Goal: Ask a question

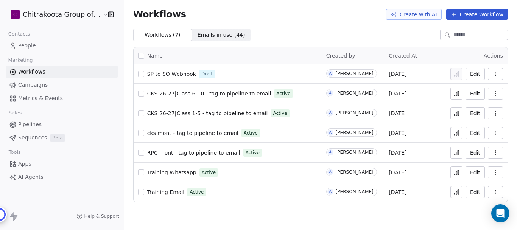
click at [138, 75] on button "button" at bounding box center [141, 74] width 6 height 6
click at [495, 74] on icon "button" at bounding box center [495, 73] width 0 height 0
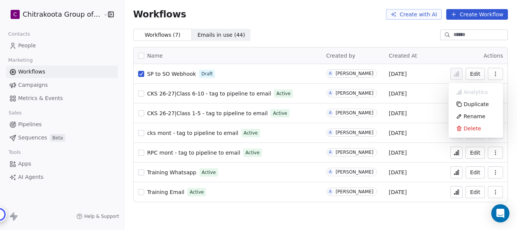
click at [511, 56] on div "Name Created by Created At Actions SP to SO Webhook Draft A [PERSON_NAME] [DATE…" at bounding box center [320, 124] width 393 height 167
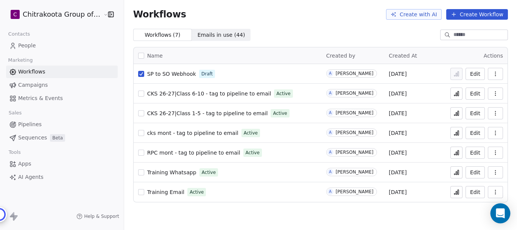
click at [498, 215] on icon "Open Intercom Messenger" at bounding box center [500, 213] width 10 height 10
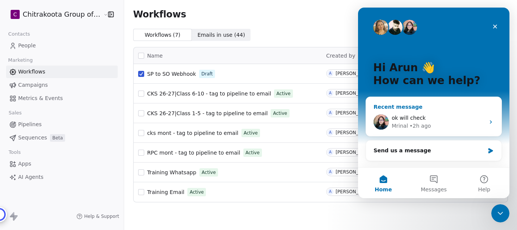
click at [446, 117] on div "ok will check" at bounding box center [438, 118] width 93 height 8
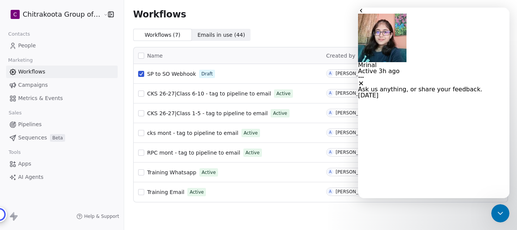
scroll to position [2336, 0]
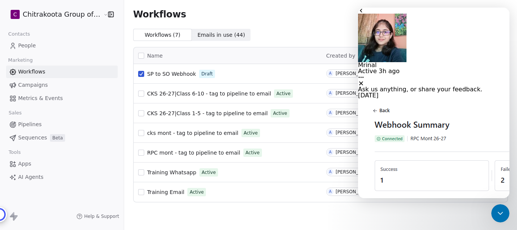
type textarea "**********"
click at [497, 80] on div "Close" at bounding box center [433, 83] width 151 height 6
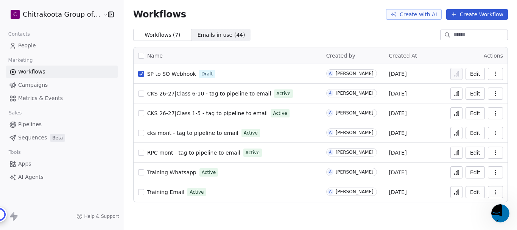
scroll to position [2364, 0]
